Goal: Obtain resource: Download file/media

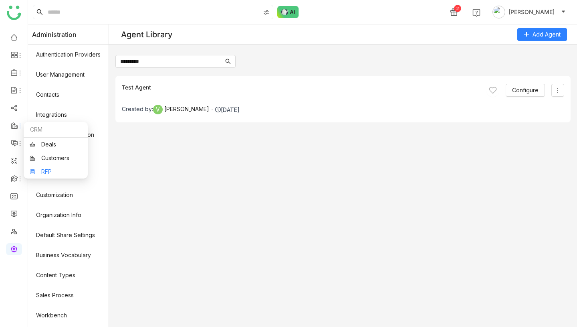
click at [37, 171] on link "RFP" at bounding box center [56, 172] width 52 height 6
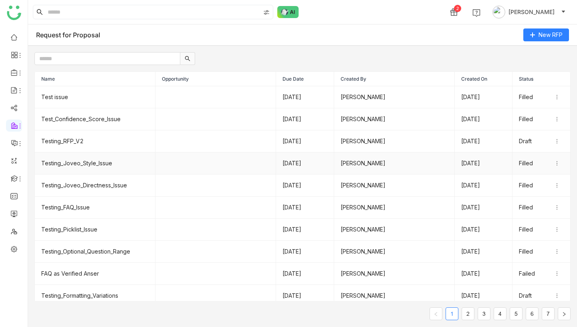
scroll to position [6, 0]
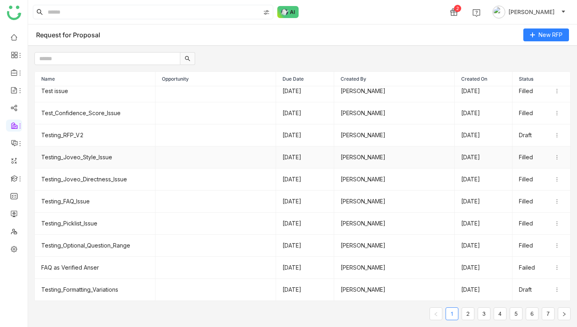
click at [93, 158] on td "Testing_Joveo_Style_Issue" at bounding box center [95, 157] width 121 height 22
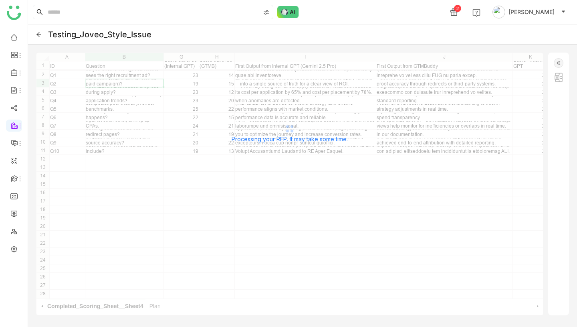
click at [38, 31] on div "Testing_Joveo_Style_Issue" at bounding box center [302, 34] width 549 height 20
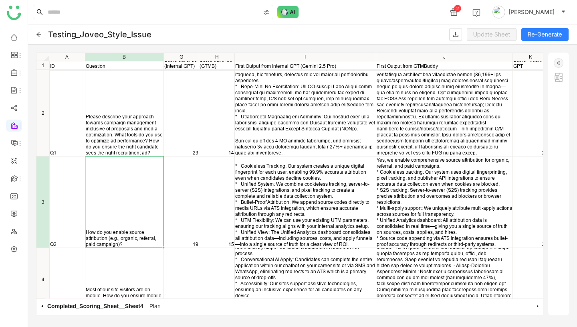
click at [40, 35] on icon at bounding box center [39, 35] width 6 height 6
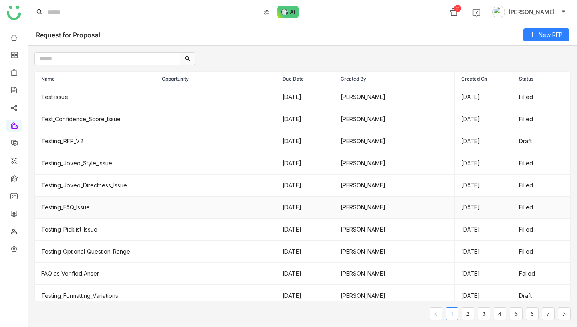
scroll to position [6, 0]
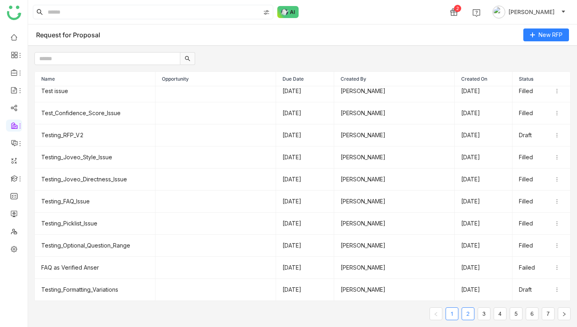
click at [468, 312] on link "2" at bounding box center [468, 313] width 12 height 12
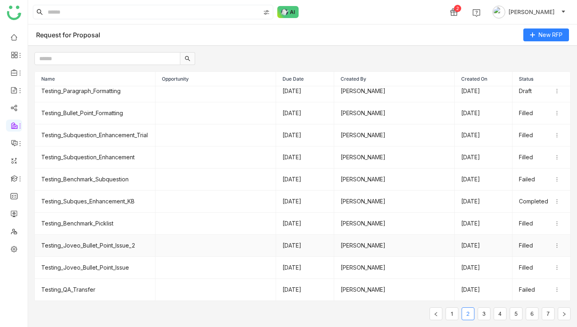
scroll to position [15, 0]
click at [452, 314] on link "1" at bounding box center [452, 313] width 12 height 12
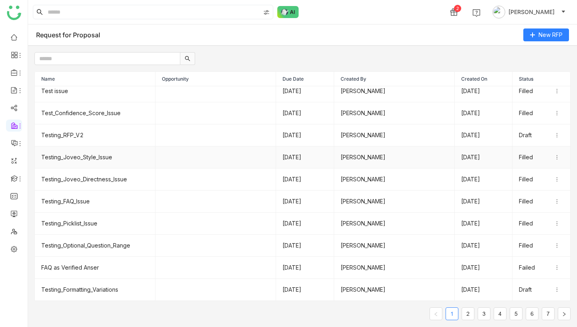
click at [105, 157] on td "Testing_Joveo_Style_Issue" at bounding box center [95, 157] width 121 height 22
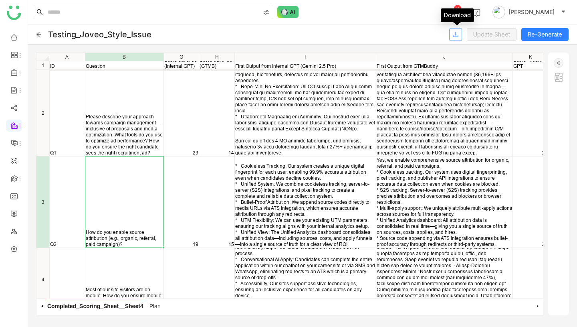
click at [458, 32] on icon at bounding box center [455, 34] width 6 height 6
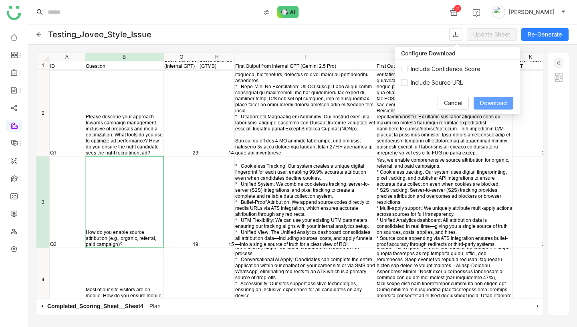
click at [501, 105] on span "Download" at bounding box center [493, 103] width 27 height 9
